Goal: Task Accomplishment & Management: Manage account settings

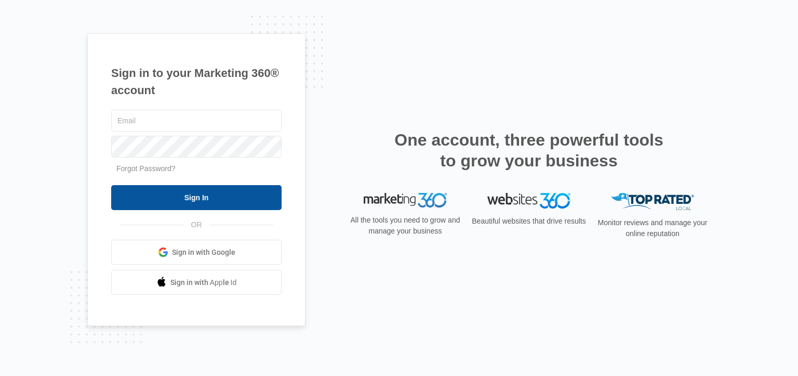
type input "[EMAIL_ADDRESS][DOMAIN_NAME]"
click at [170, 201] on input "Sign In" at bounding box center [196, 197] width 170 height 25
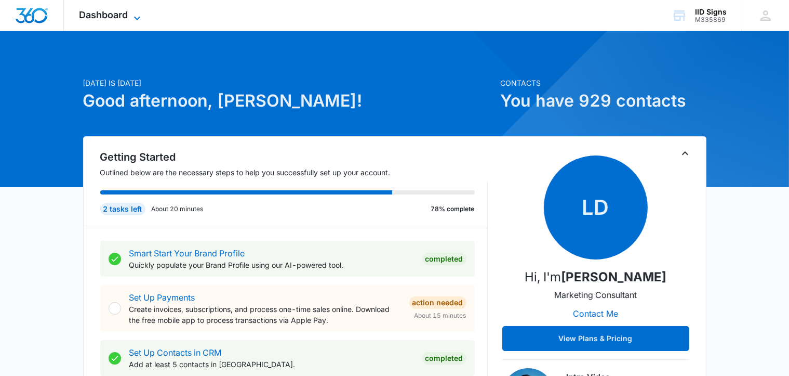
click at [100, 11] on span "Dashboard" at bounding box center [103, 14] width 49 height 11
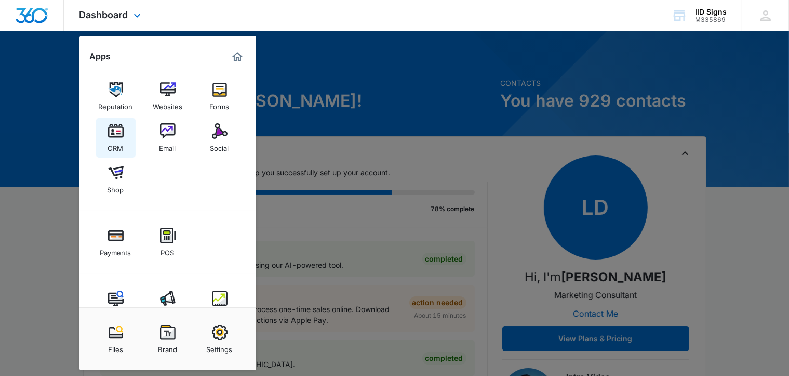
click at [119, 128] on img at bounding box center [116, 131] width 16 height 16
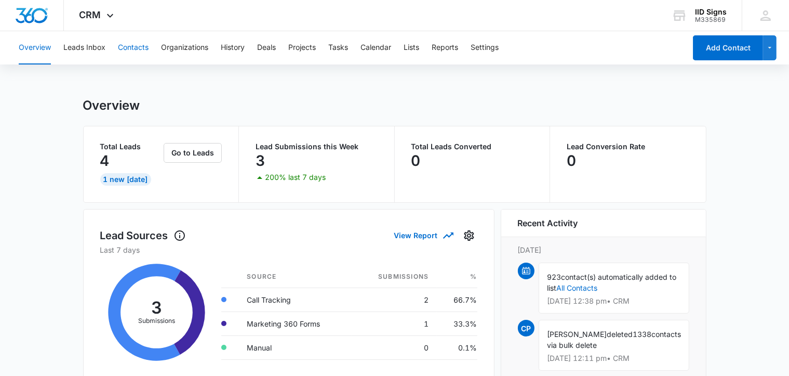
click at [138, 47] on button "Contacts" at bounding box center [133, 47] width 31 height 33
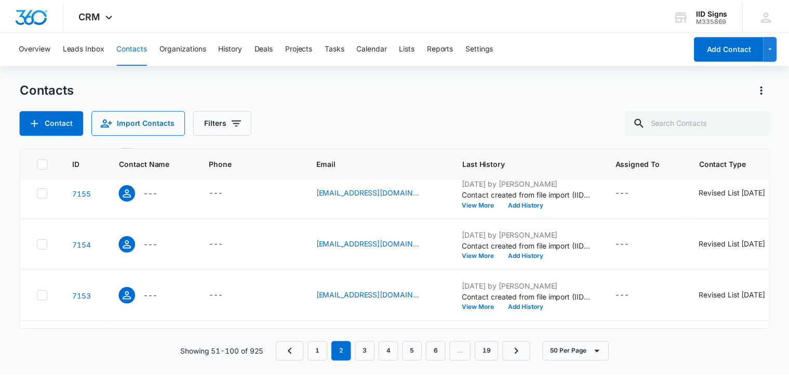
scroll to position [675, 0]
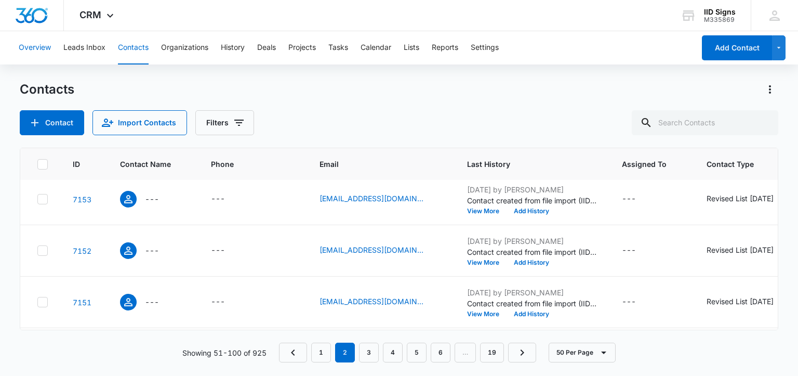
click at [49, 49] on button "Overview" at bounding box center [35, 47] width 32 height 33
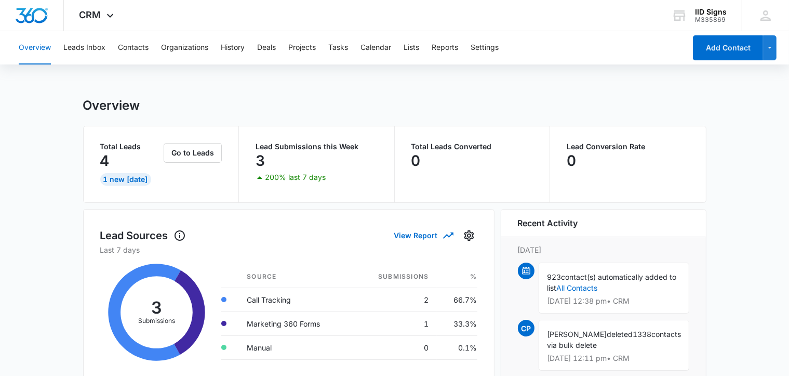
scroll to position [104, 0]
